Goal: Find specific page/section: Find specific page/section

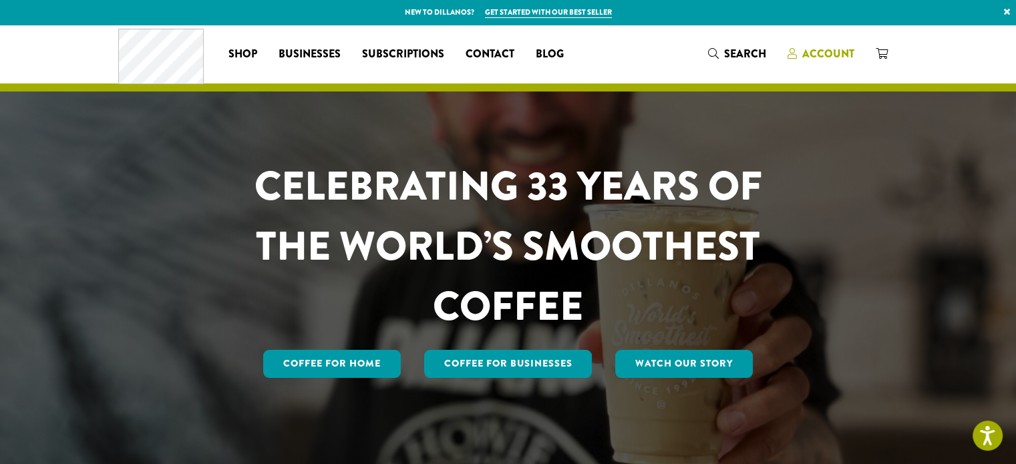
click at [811, 50] on span "Account" at bounding box center [828, 53] width 52 height 15
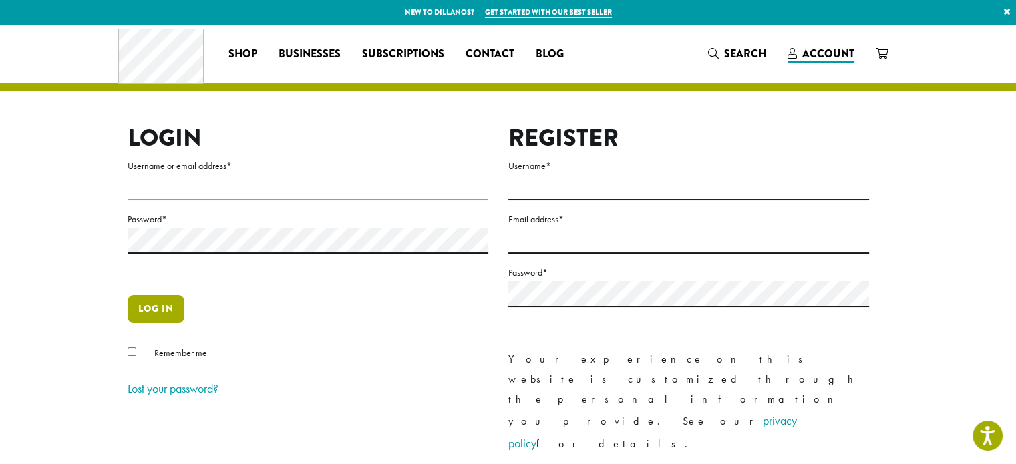
type input "**********"
click at [148, 309] on button "Log in" at bounding box center [156, 309] width 57 height 28
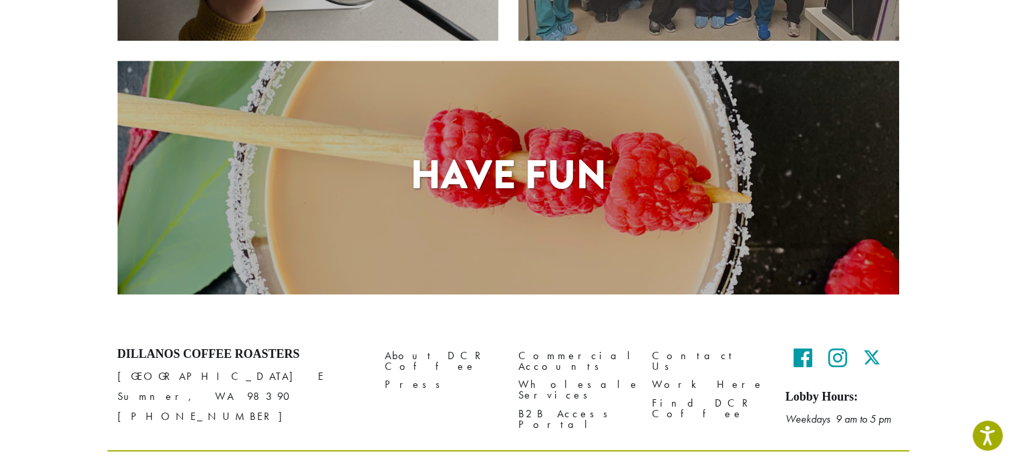
scroll to position [1060, 0]
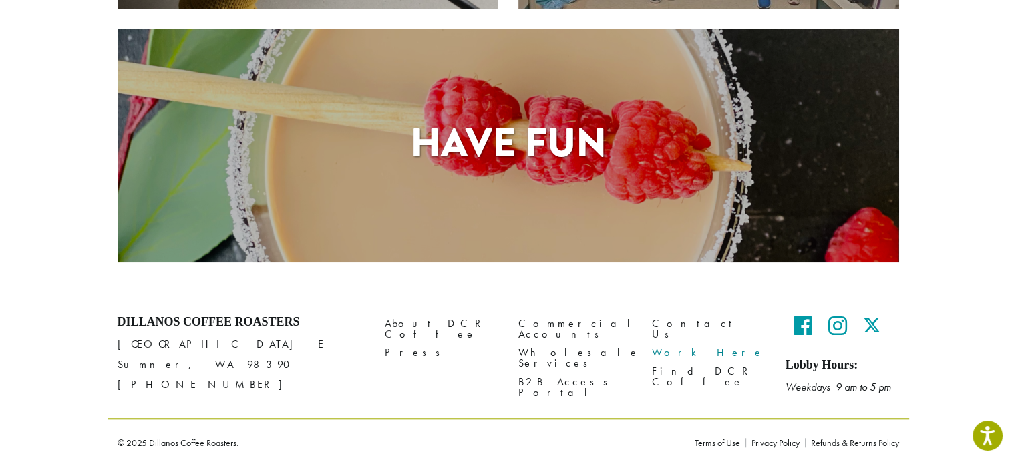
click at [669, 344] on link "Work Here" at bounding box center [709, 353] width 114 height 18
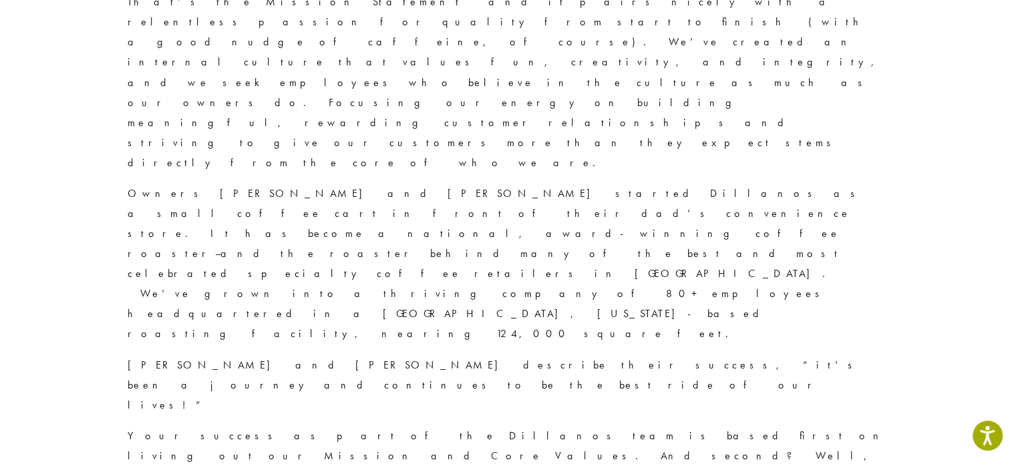
scroll to position [397, 0]
